Goal: Use online tool/utility

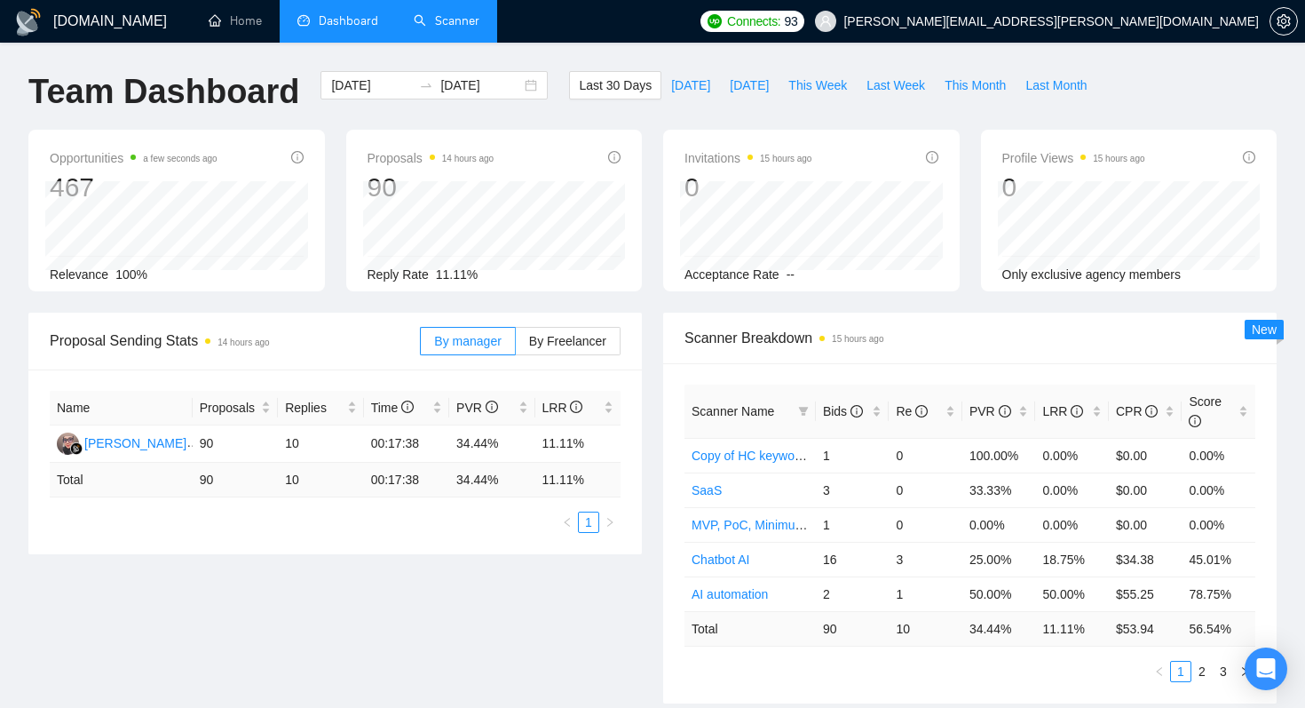
click at [454, 27] on link "Scanner" at bounding box center [447, 20] width 66 height 15
